Goal: Information Seeking & Learning: Learn about a topic

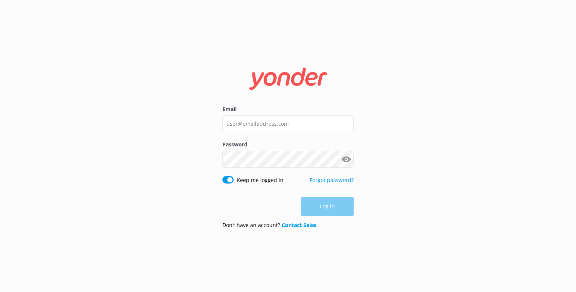
click at [252, 133] on div "Email" at bounding box center [287, 122] width 131 height 35
click at [271, 123] on input "Email" at bounding box center [287, 123] width 131 height 17
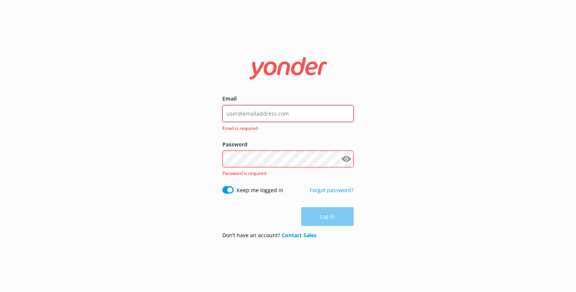
click at [255, 111] on input "Email" at bounding box center [287, 113] width 131 height 17
type input "[EMAIL_ADDRESS][DOMAIN_NAME]"
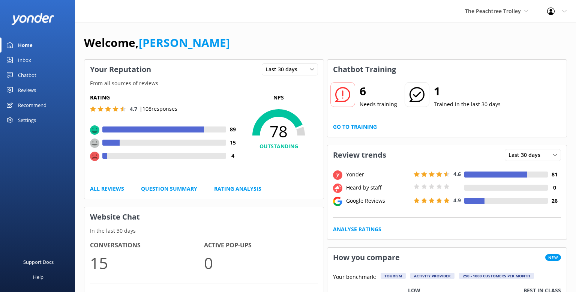
click at [26, 94] on div "Reviews" at bounding box center [27, 90] width 18 height 15
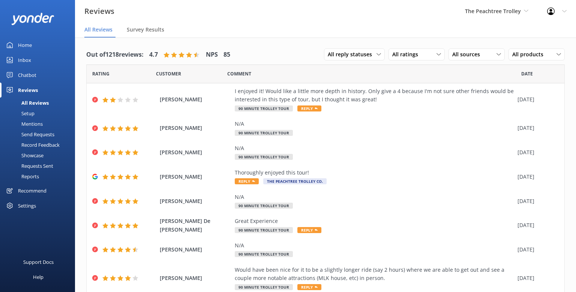
click at [30, 102] on div "All Reviews" at bounding box center [27, 103] width 44 height 11
click at [24, 45] on div "Home" at bounding box center [25, 45] width 14 height 15
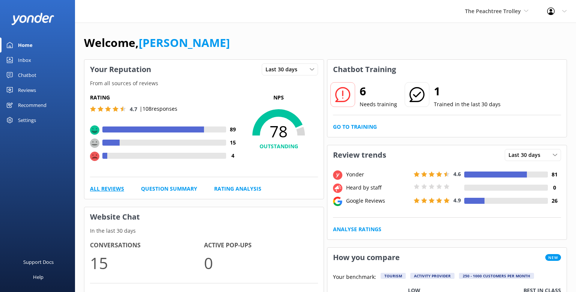
click at [114, 188] on link "All Reviews" at bounding box center [107, 189] width 34 height 8
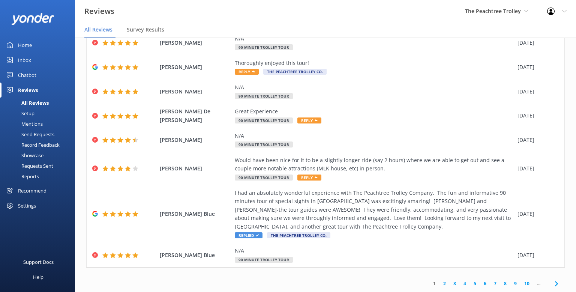
scroll to position [15, 0]
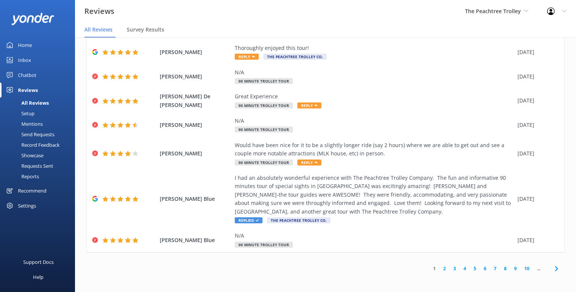
click at [444, 269] on link "2" at bounding box center [445, 268] width 10 height 7
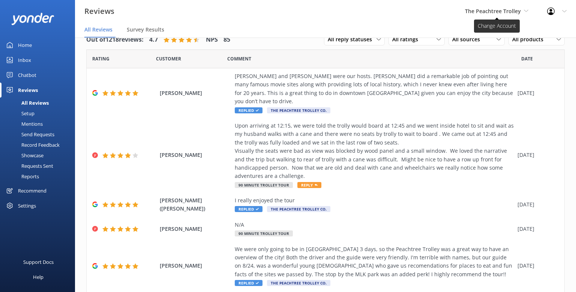
click at [502, 10] on span "The Peachtree Trolley" at bounding box center [493, 11] width 56 height 7
click at [487, 30] on link "ATL-Cruzers" at bounding box center [493, 32] width 75 height 18
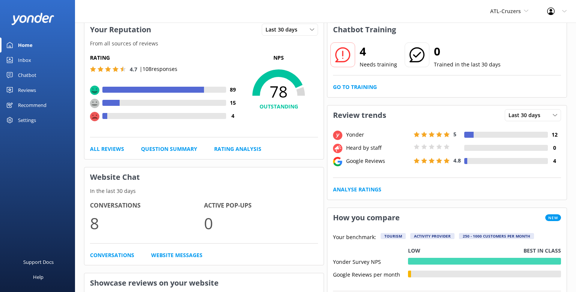
scroll to position [39, 0]
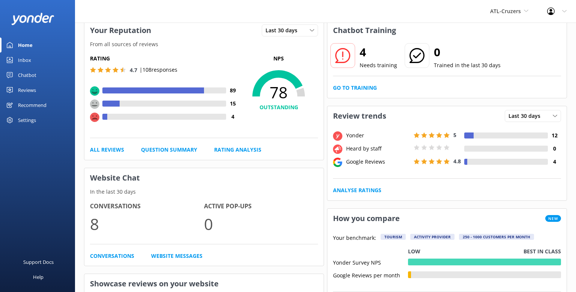
click at [137, 82] on div "Rating 4.7 | 108 responses 89 15 4" at bounding box center [164, 92] width 149 height 76
click at [241, 150] on link "Rating Analysis" at bounding box center [237, 150] width 47 height 8
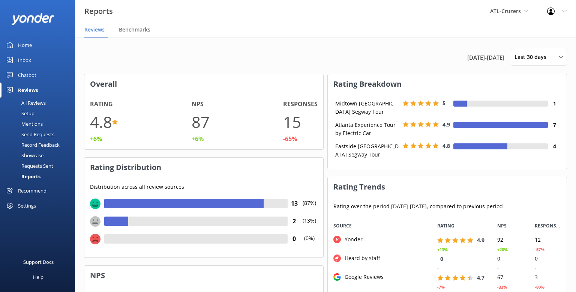
click at [40, 175] on div "Reports" at bounding box center [23, 176] width 36 height 11
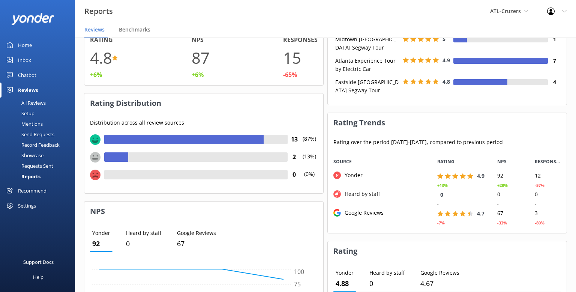
scroll to position [65, 0]
click at [32, 126] on div "Mentions" at bounding box center [24, 124] width 38 height 11
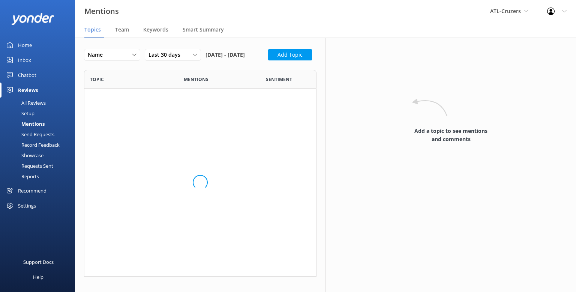
scroll to position [49, 233]
click at [171, 56] on span "Last 30 days" at bounding box center [167, 55] width 36 height 8
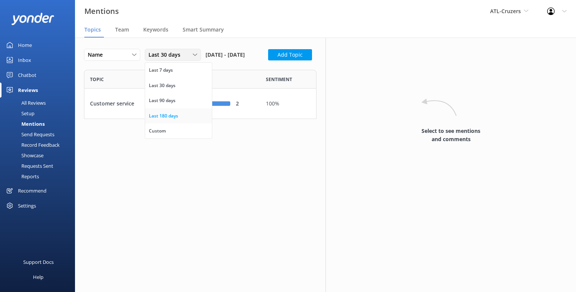
click at [166, 112] on div "Last 180 days" at bounding box center [163, 116] width 29 height 8
click at [203, 27] on span "Smart Summary" at bounding box center [203, 30] width 41 height 8
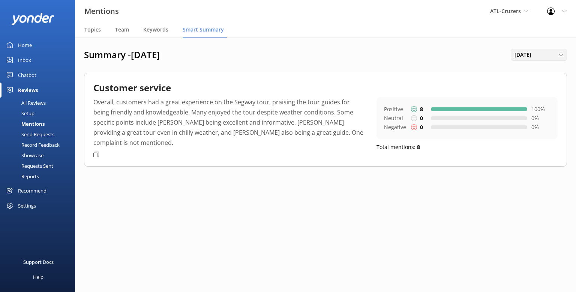
click at [532, 58] on span "August 2025" at bounding box center [525, 55] width 21 height 8
click at [530, 152] on div "July 2025" at bounding box center [522, 152] width 15 height 8
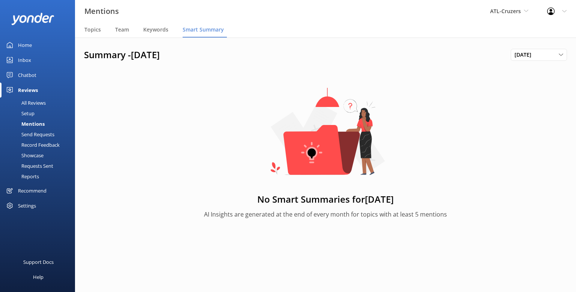
click at [25, 45] on div "Home" at bounding box center [25, 45] width 14 height 15
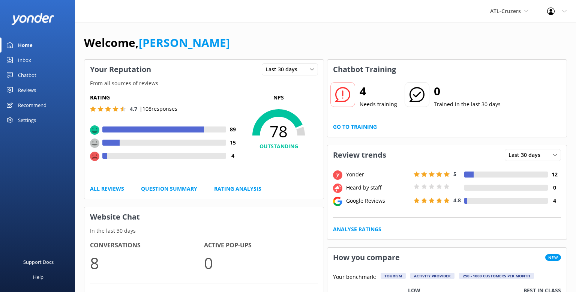
click at [26, 62] on div "Inbox" at bounding box center [24, 60] width 13 height 15
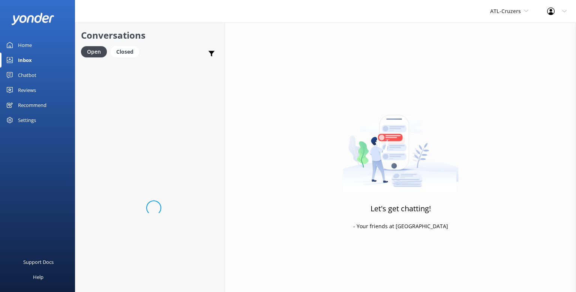
click at [27, 71] on div "Chatbot" at bounding box center [27, 75] width 18 height 15
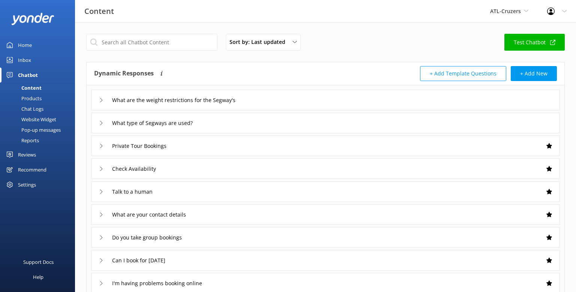
click at [27, 153] on div "Reviews" at bounding box center [27, 154] width 18 height 15
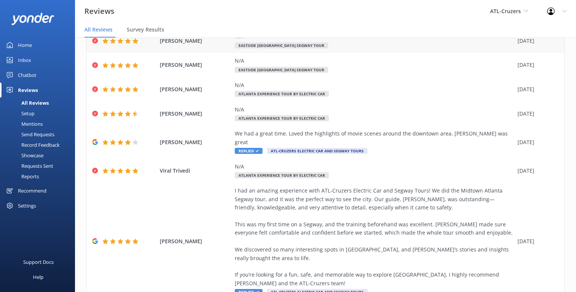
scroll to position [152, 0]
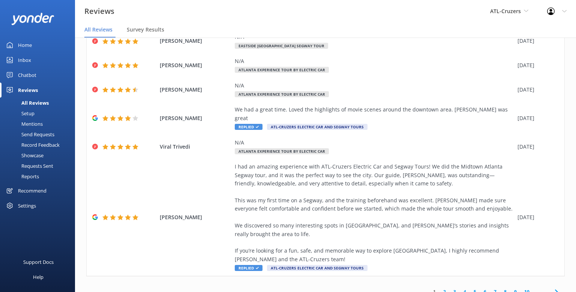
click at [444, 288] on link "2" at bounding box center [445, 291] width 10 height 7
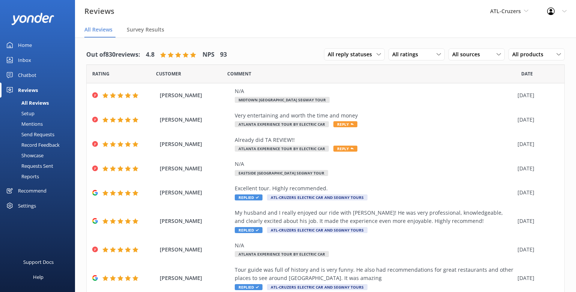
click at [47, 147] on div "Record Feedback" at bounding box center [32, 145] width 55 height 11
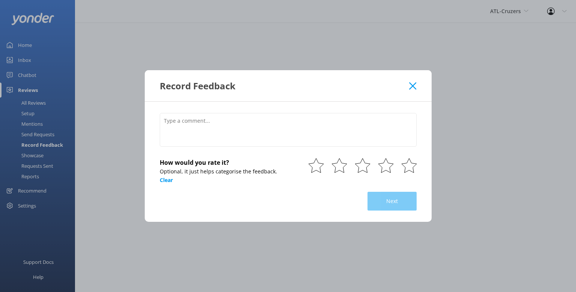
click at [409, 84] on div "Record Feedback" at bounding box center [285, 86] width 250 height 12
click at [416, 85] on icon at bounding box center [412, 86] width 7 height 8
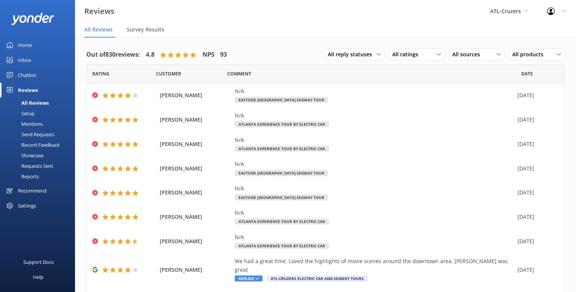
click at [32, 103] on div "All Reviews" at bounding box center [27, 103] width 44 height 11
click at [150, 32] on span "Survey Results" at bounding box center [146, 30] width 38 height 8
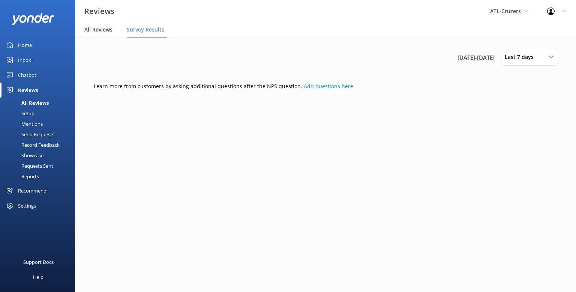
click at [92, 34] on div "All Reviews" at bounding box center [99, 30] width 31 height 15
